Goal: Task Accomplishment & Management: Manage account settings

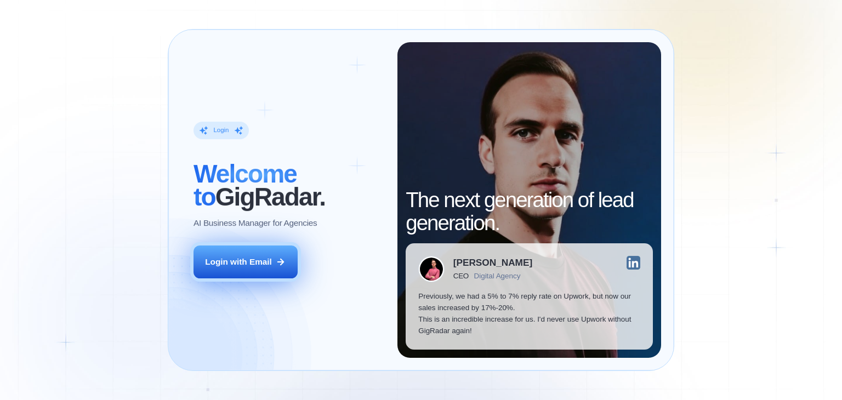
click at [273, 265] on button "Login with Email" at bounding box center [246, 262] width 104 height 33
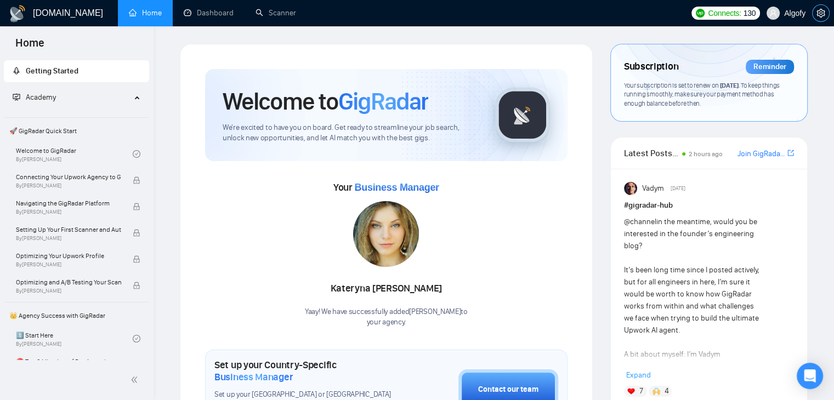
click at [821, 15] on icon "setting" at bounding box center [821, 13] width 9 height 9
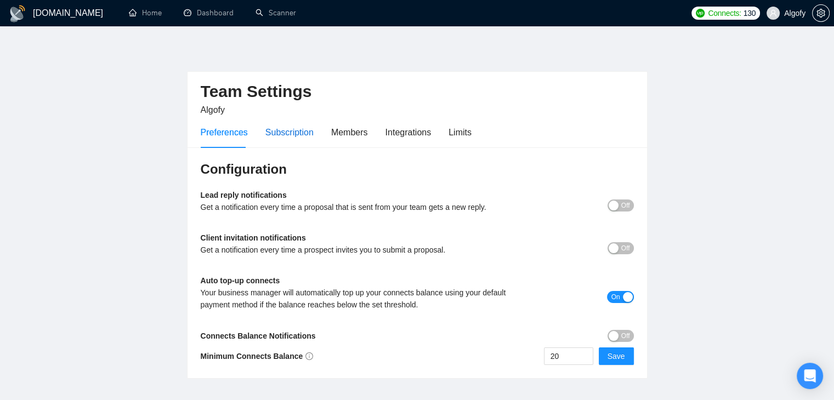
click at [274, 137] on div "Subscription" at bounding box center [289, 133] width 48 height 14
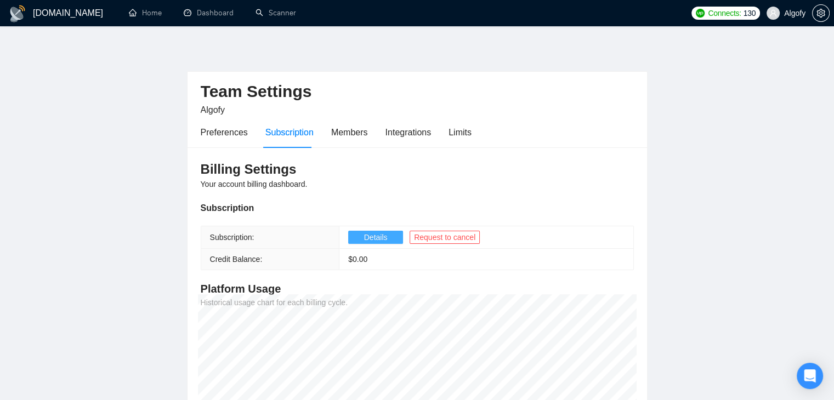
click at [366, 233] on span "Details" at bounding box center [376, 237] width 24 height 12
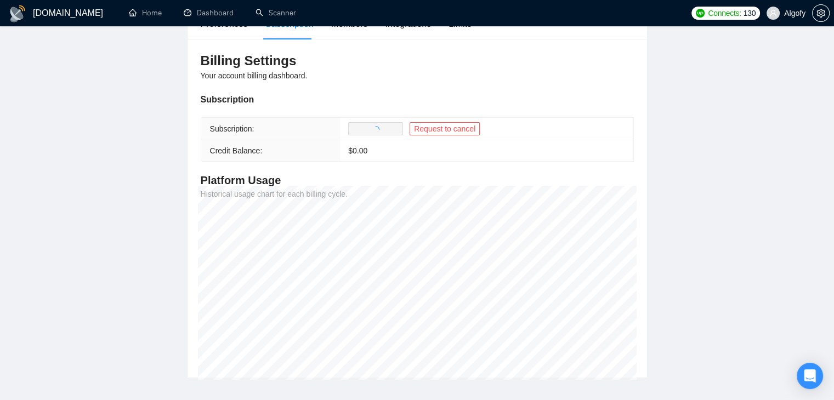
scroll to position [110, 0]
